Goal: Information Seeking & Learning: Learn about a topic

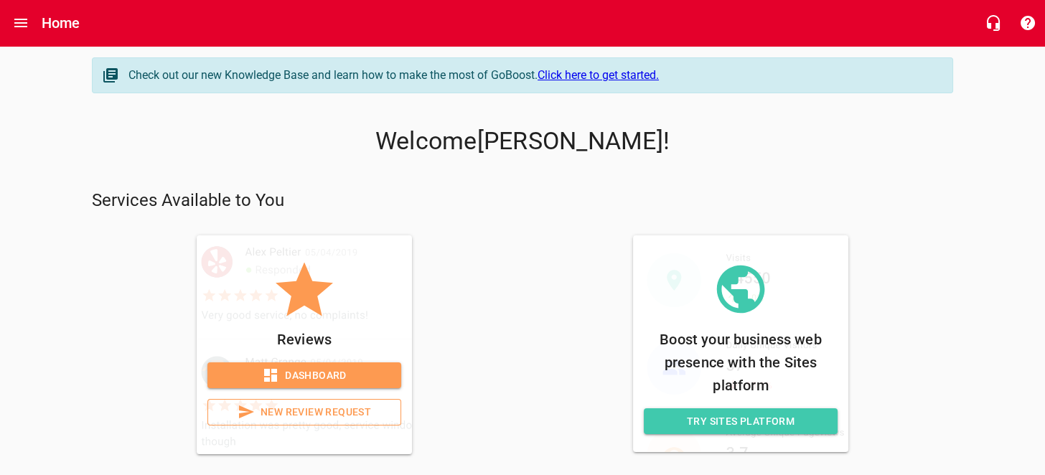
click at [291, 371] on span "Dashboard" at bounding box center [304, 376] width 171 height 18
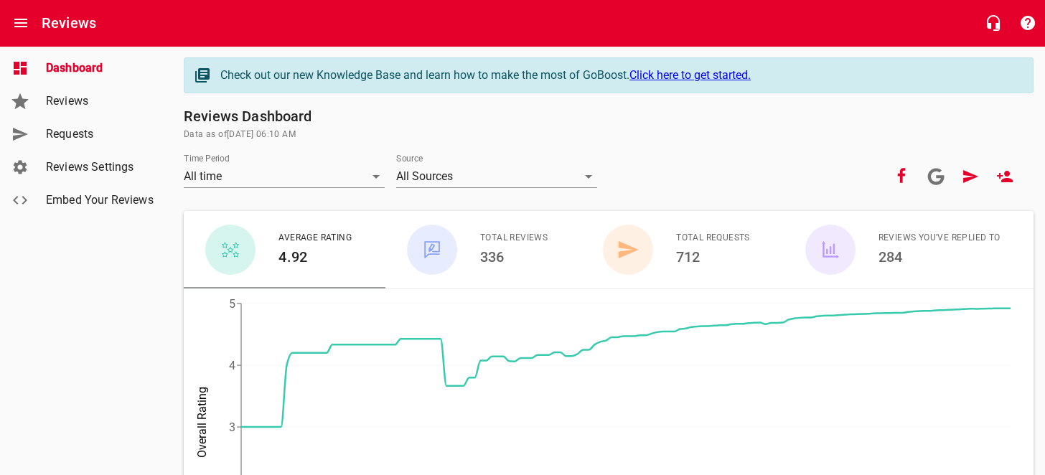
click at [69, 98] on span "Reviews" at bounding box center [100, 101] width 109 height 17
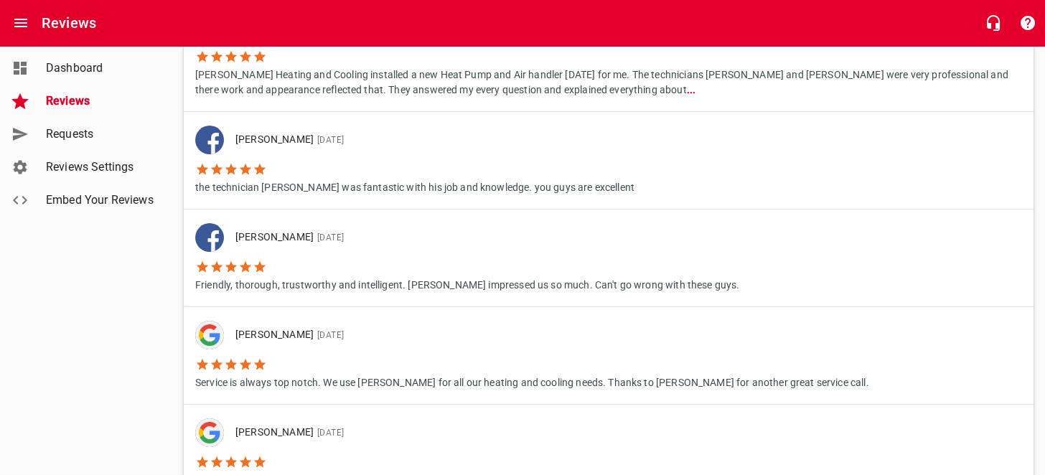
scroll to position [286, 0]
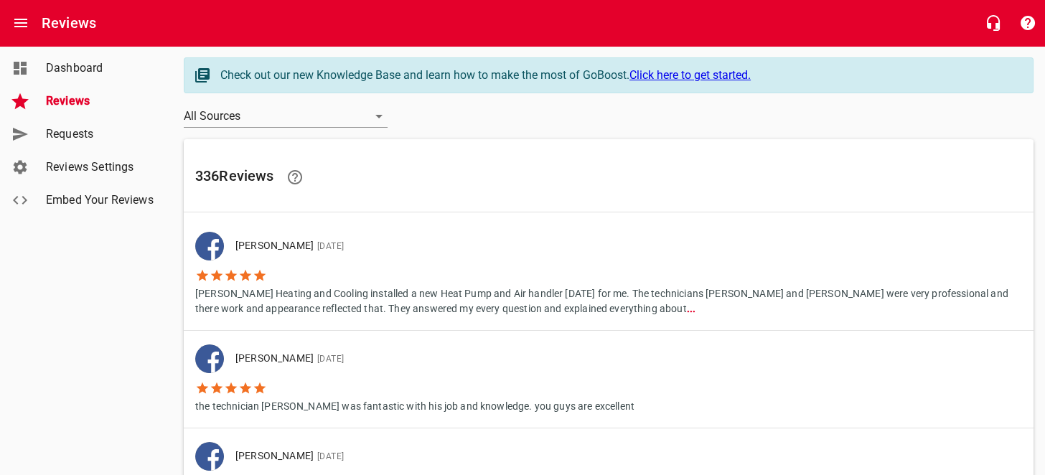
click at [383, 328] on link "[PERSON_NAME] [DATE] [PERSON_NAME] Heating and Cooling installed a new Heat Pum…" at bounding box center [609, 274] width 850 height 112
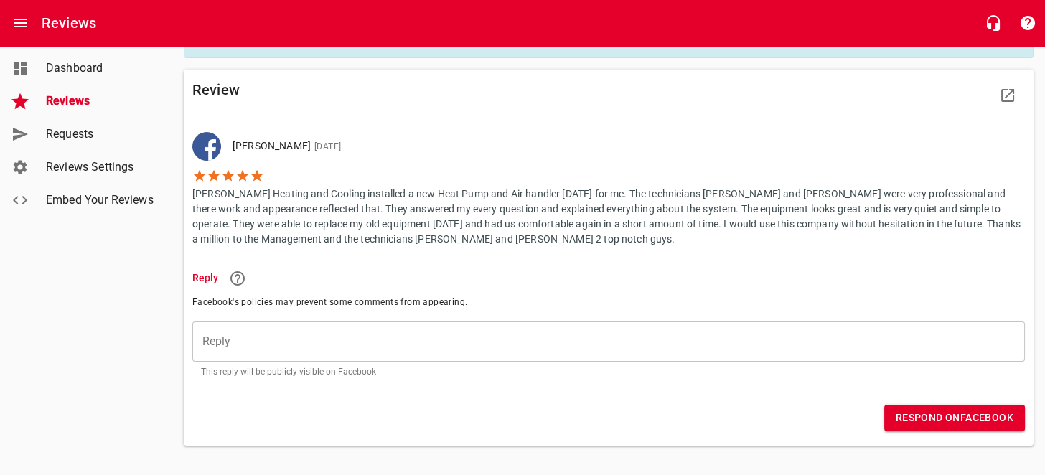
scroll to position [64, 0]
